Goal: Transaction & Acquisition: Book appointment/travel/reservation

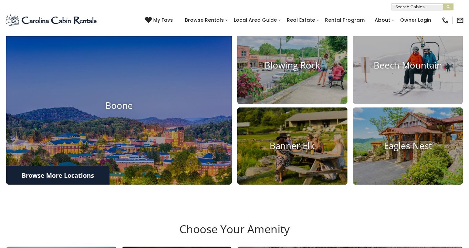
scroll to position [249, 0]
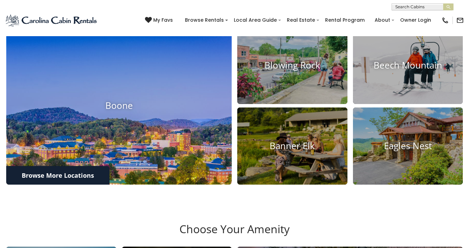
click at [183, 126] on img at bounding box center [119, 105] width 248 height 173
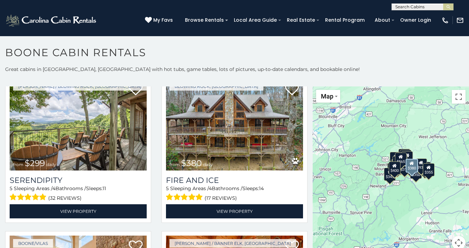
scroll to position [1418, 0]
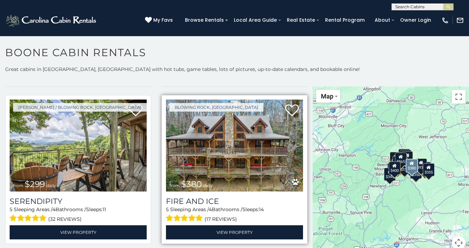
click at [244, 132] on img at bounding box center [234, 145] width 137 height 92
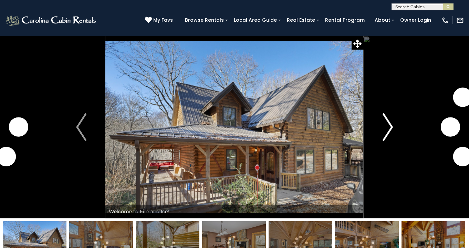
click at [395, 126] on button "Next" at bounding box center [387, 127] width 49 height 182
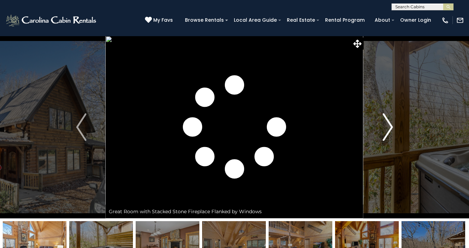
click at [395, 126] on button "Next" at bounding box center [387, 127] width 49 height 182
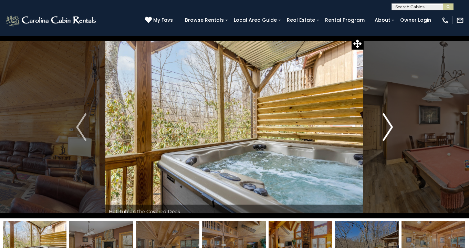
click at [395, 126] on button "Next" at bounding box center [387, 127] width 49 height 182
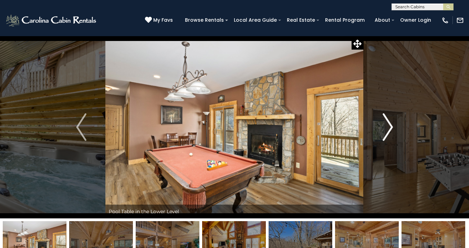
click at [395, 126] on button "Next" at bounding box center [387, 127] width 49 height 182
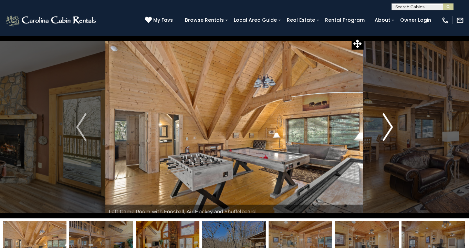
click at [395, 126] on button "Next" at bounding box center [387, 127] width 49 height 182
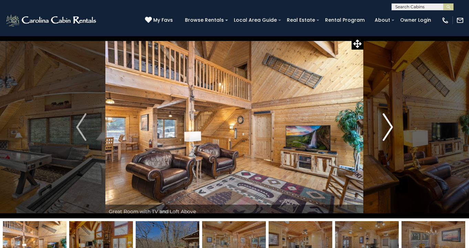
click at [395, 126] on button "Next" at bounding box center [387, 127] width 49 height 182
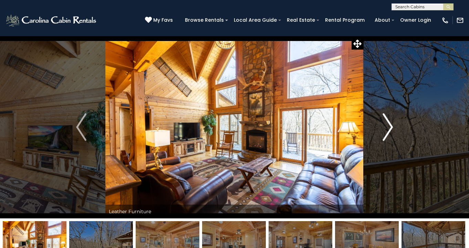
click at [395, 126] on button "Next" at bounding box center [387, 127] width 49 height 182
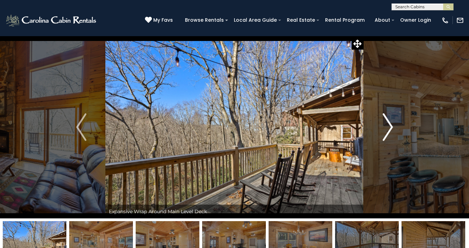
click at [395, 126] on button "Next" at bounding box center [387, 127] width 49 height 182
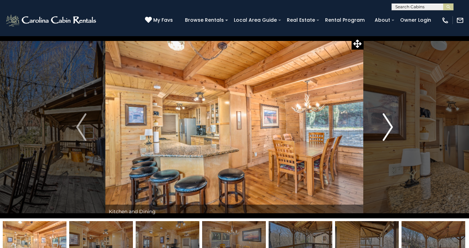
click at [395, 126] on button "Next" at bounding box center [387, 127] width 49 height 182
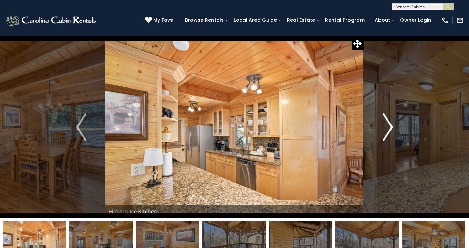
click at [395, 126] on button "Next" at bounding box center [387, 127] width 49 height 182
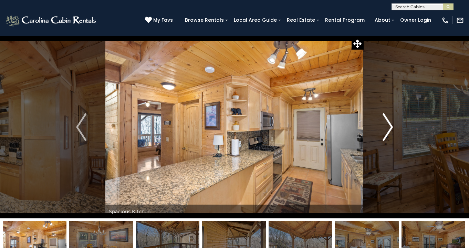
click at [395, 126] on button "Next" at bounding box center [387, 127] width 49 height 182
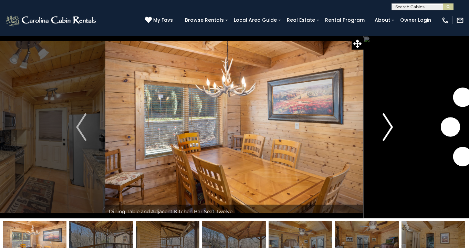
click at [395, 126] on button "Next" at bounding box center [387, 127] width 49 height 182
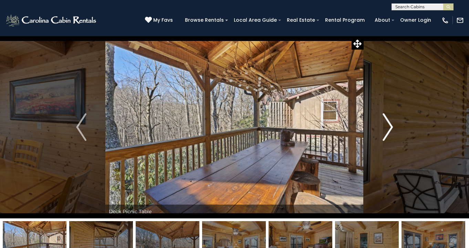
click at [395, 126] on button "Next" at bounding box center [387, 127] width 49 height 182
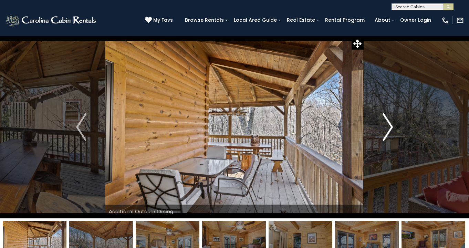
click at [395, 126] on button "Next" at bounding box center [387, 127] width 49 height 182
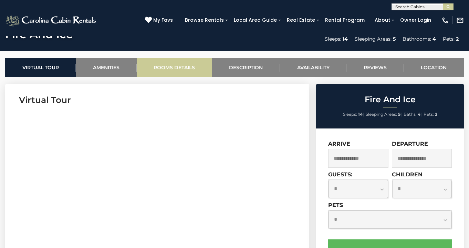
scroll to position [334, 0]
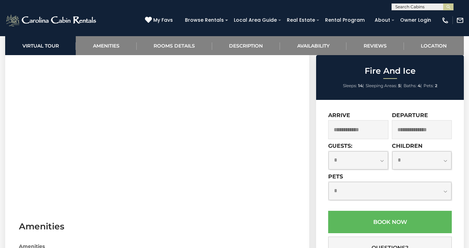
click at [360, 192] on select "**********" at bounding box center [389, 191] width 123 height 18
select select "*"
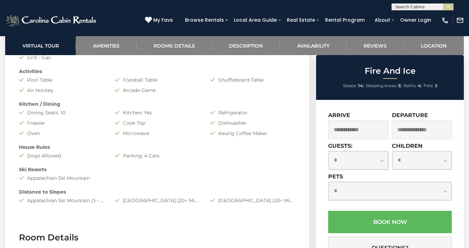
scroll to position [596, 0]
